Goal: Check status

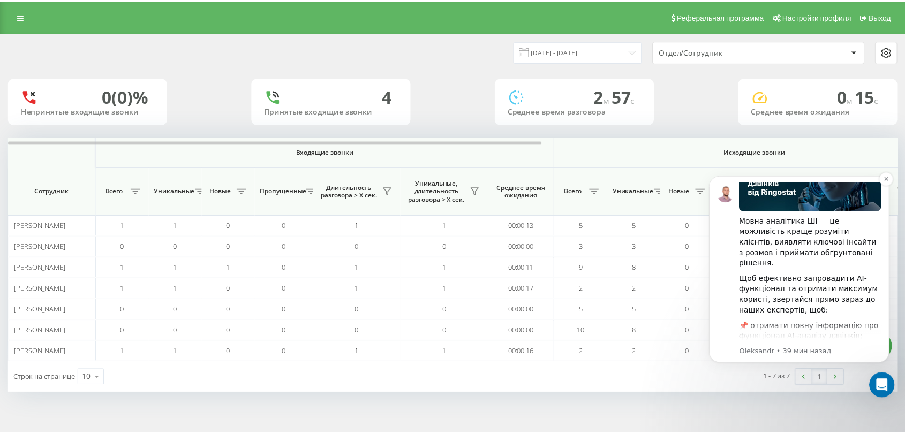
scroll to position [59, 0]
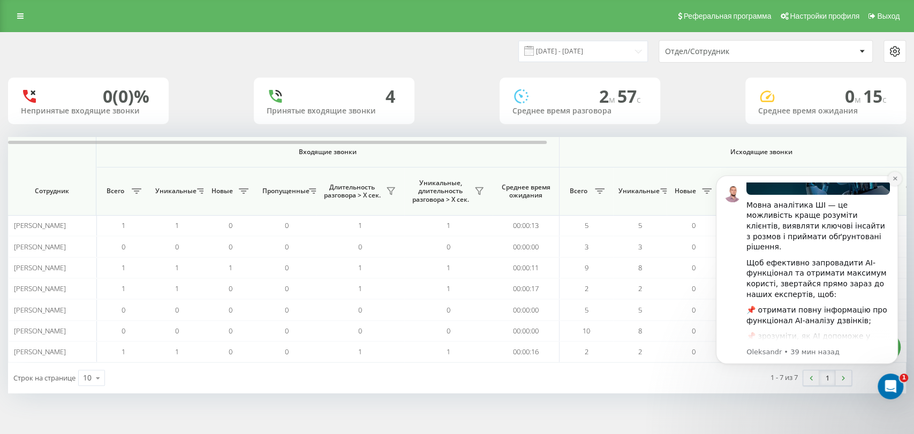
click at [893, 180] on icon "Dismiss notification" at bounding box center [895, 179] width 6 height 6
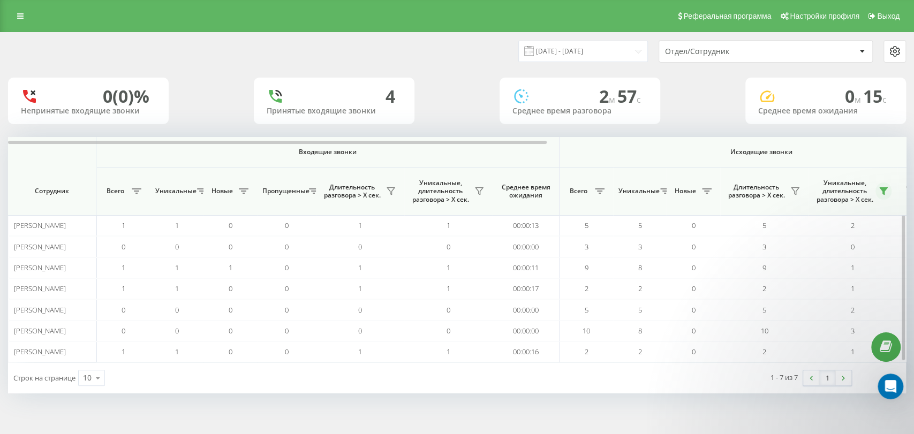
click at [883, 192] on icon at bounding box center [883, 191] width 7 height 7
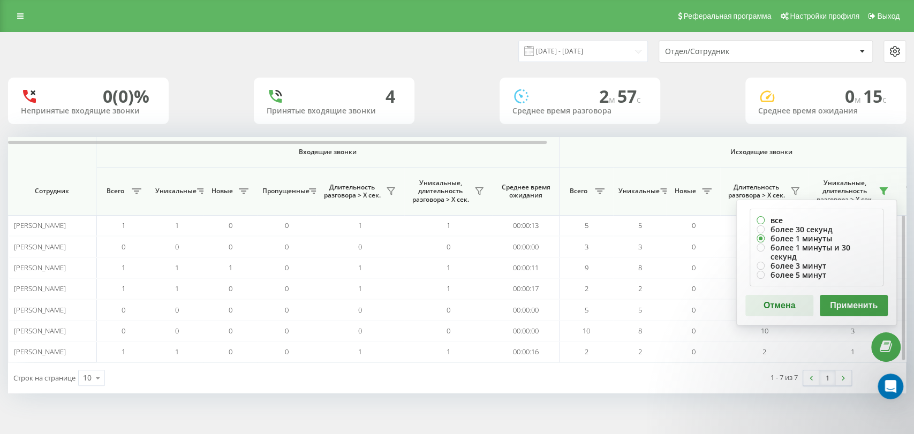
click at [767, 221] on label "все" at bounding box center [817, 220] width 120 height 9
radio input "true"
click at [853, 295] on button "Применить" at bounding box center [854, 305] width 68 height 21
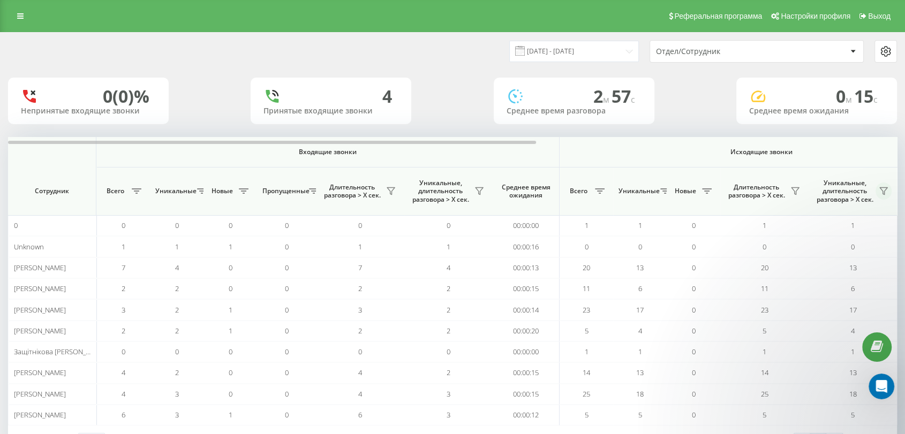
click at [883, 192] on icon at bounding box center [883, 191] width 7 height 7
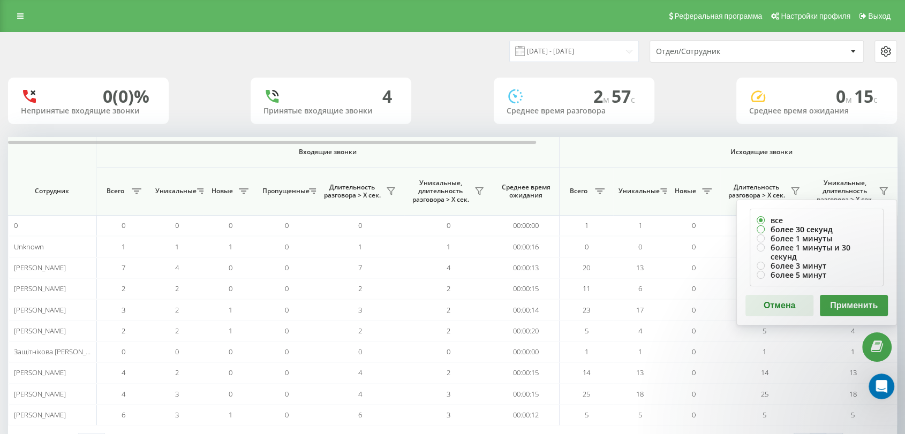
click at [778, 229] on label "более 30 секунд" at bounding box center [817, 229] width 120 height 9
radio input "true"
click at [844, 295] on button "Применить" at bounding box center [854, 305] width 68 height 21
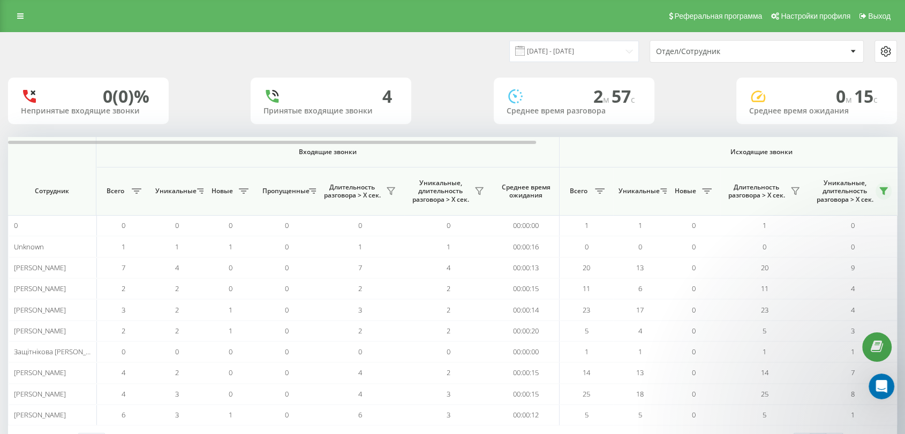
click at [885, 189] on icon at bounding box center [883, 191] width 7 height 7
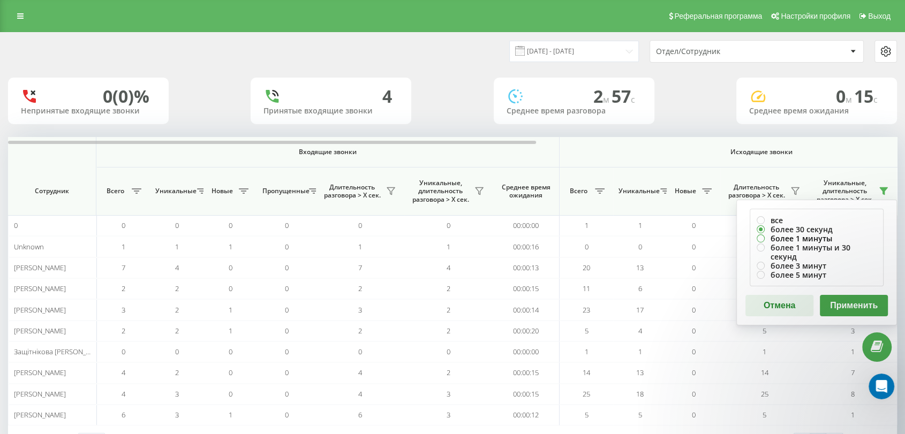
click at [773, 237] on label "более 1 минуты" at bounding box center [817, 238] width 120 height 9
radio input "true"
click at [854, 295] on button "Применить" at bounding box center [854, 305] width 68 height 21
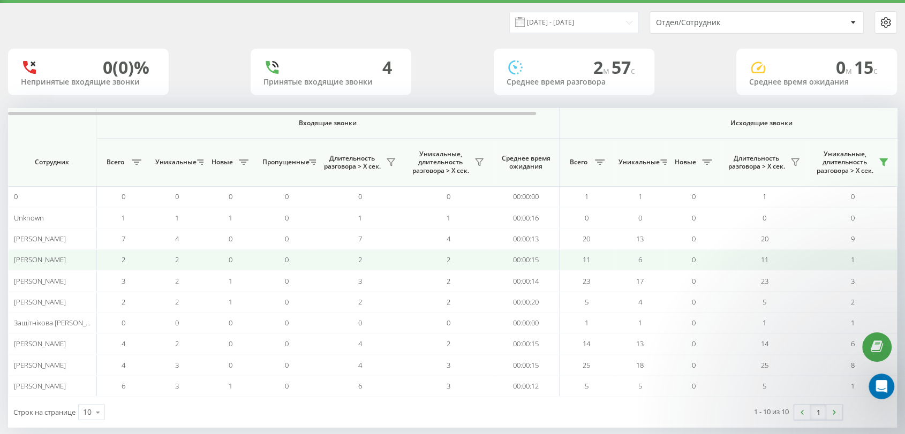
scroll to position [43, 0]
